Goal: Transaction & Acquisition: Obtain resource

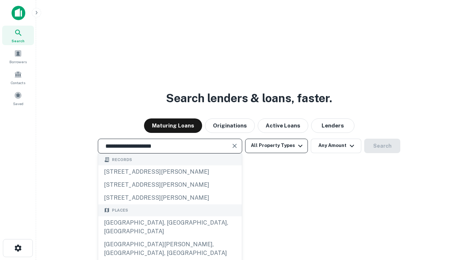
click at [276, 145] on button "All Property Types" at bounding box center [276, 146] width 63 height 14
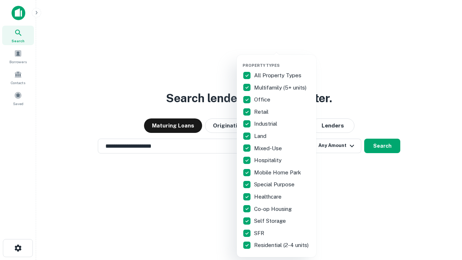
type input "**********"
click at [282, 61] on button "button" at bounding box center [281, 61] width 79 height 0
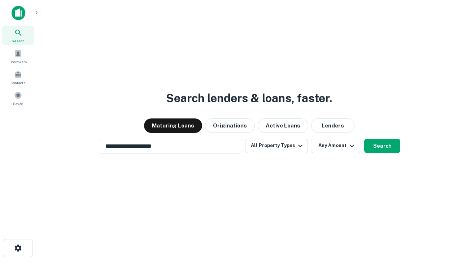
scroll to position [4, 87]
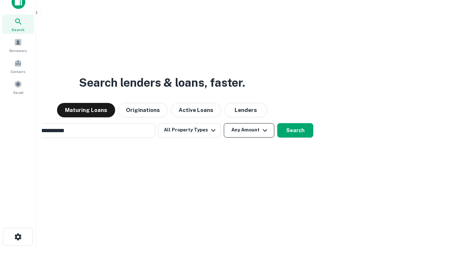
click at [224, 123] on button "Any Amount" at bounding box center [249, 130] width 51 height 14
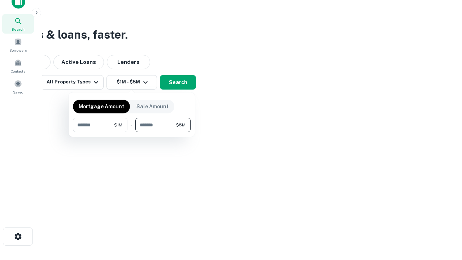
type input "*******"
click at [132, 132] on button "button" at bounding box center [132, 132] width 118 height 0
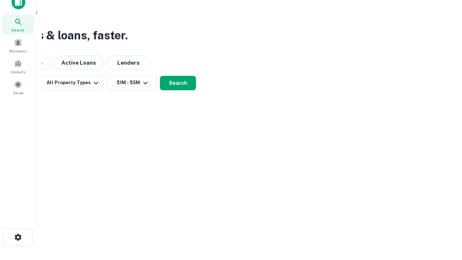
scroll to position [4, 133]
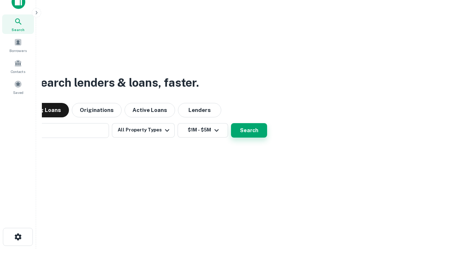
click at [231, 123] on button "Search" at bounding box center [249, 130] width 36 height 14
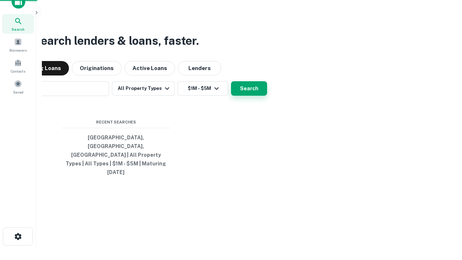
scroll to position [19, 204]
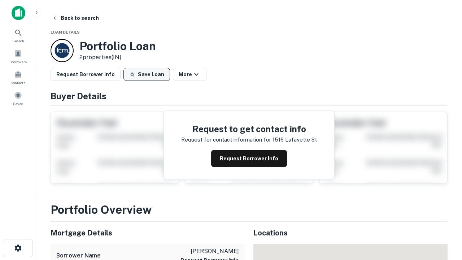
click at [146, 74] on button "Save Loan" at bounding box center [146, 74] width 47 height 13
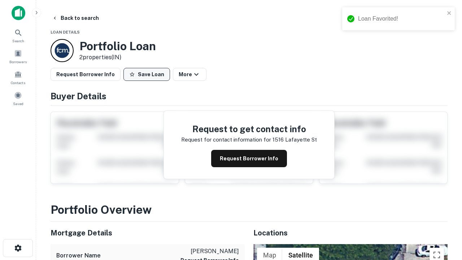
click at [148, 74] on button "Save Loan" at bounding box center [146, 74] width 47 height 13
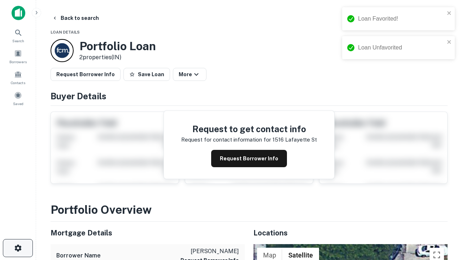
click at [18, 248] on icon "button" at bounding box center [18, 248] width 9 height 9
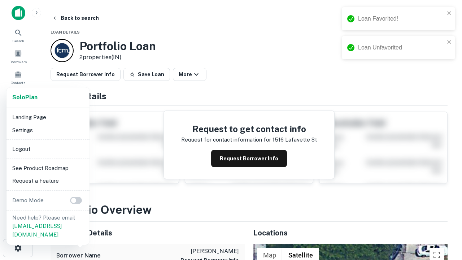
click at [48, 149] on li "Logout" at bounding box center [47, 149] width 77 height 13
